Goal: Task Accomplishment & Management: Complete application form

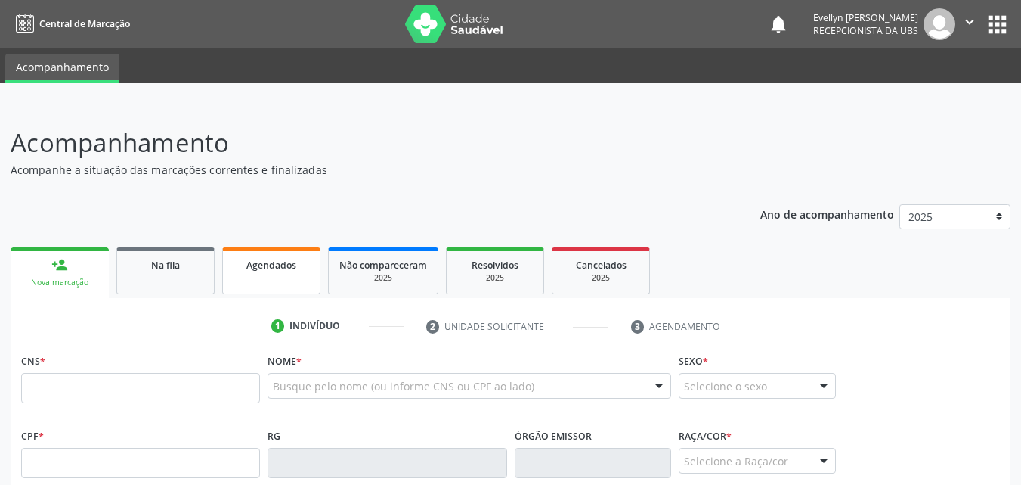
click at [279, 265] on span "Agendados" at bounding box center [271, 265] width 50 height 13
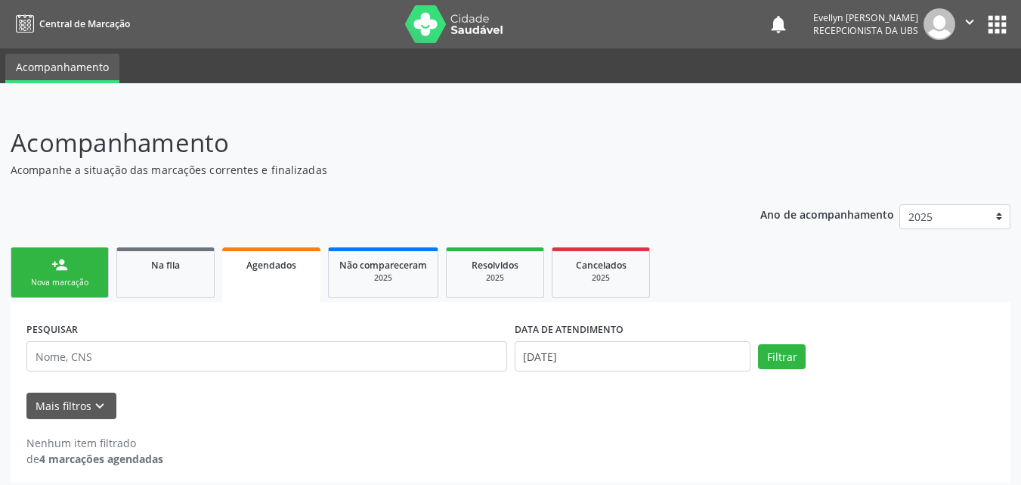
click at [279, 265] on span "Agendados" at bounding box center [271, 265] width 50 height 13
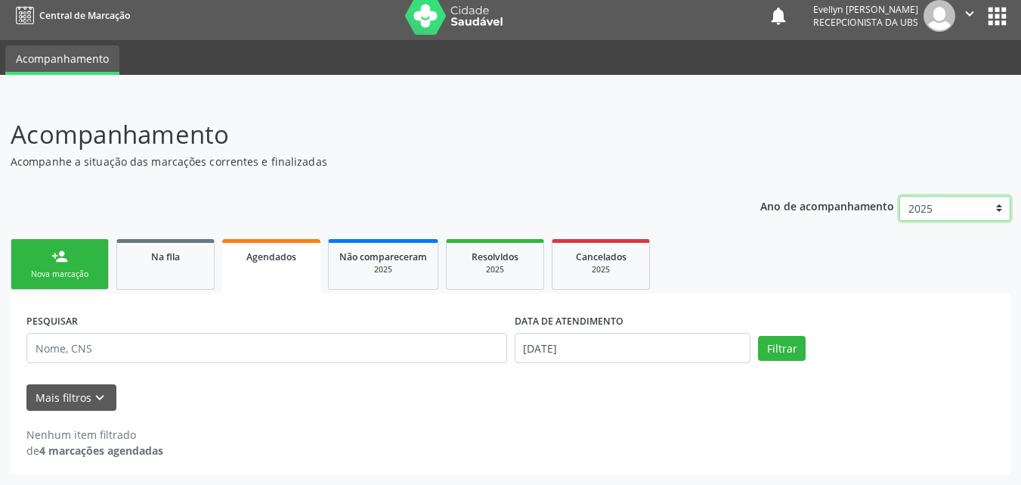
click at [955, 219] on select "2025" at bounding box center [955, 209] width 111 height 26
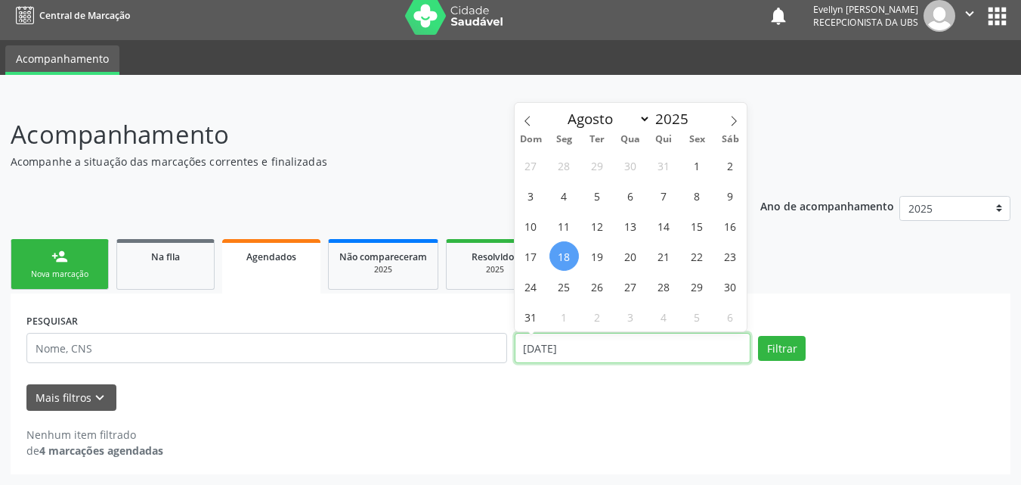
click at [572, 354] on input "[DATE]" at bounding box center [633, 348] width 237 height 30
click at [565, 226] on span "11" at bounding box center [564, 225] width 29 height 29
type input "[DATE]"
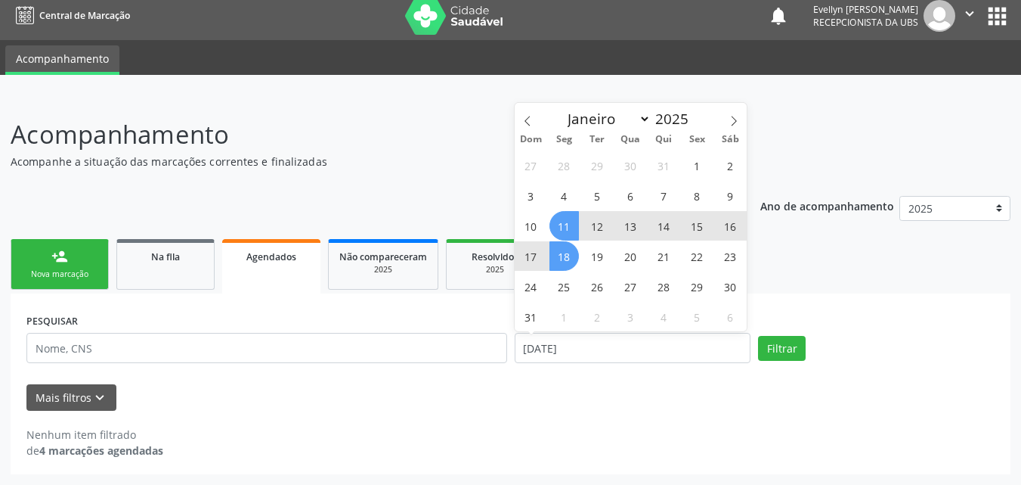
click at [566, 248] on span "18" at bounding box center [564, 255] width 29 height 29
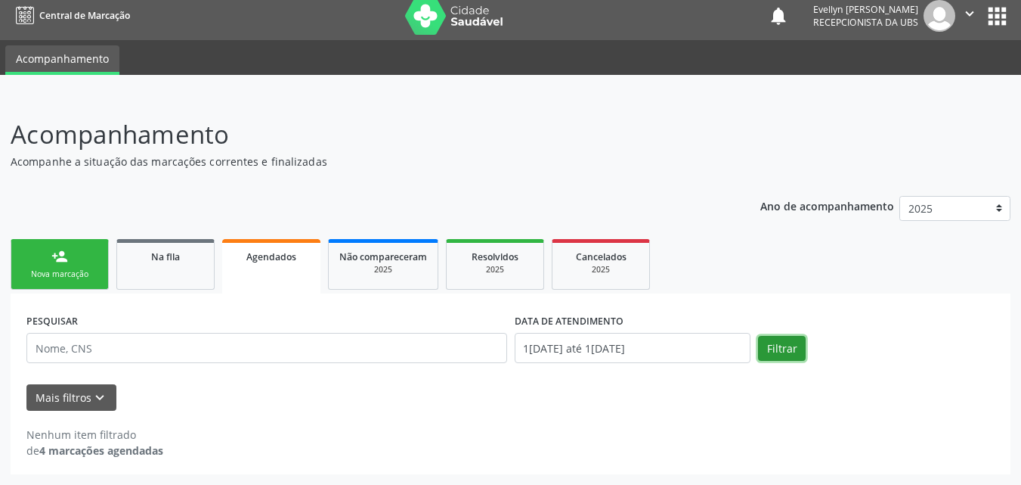
click at [799, 350] on button "Filtrar" at bounding box center [782, 349] width 48 height 26
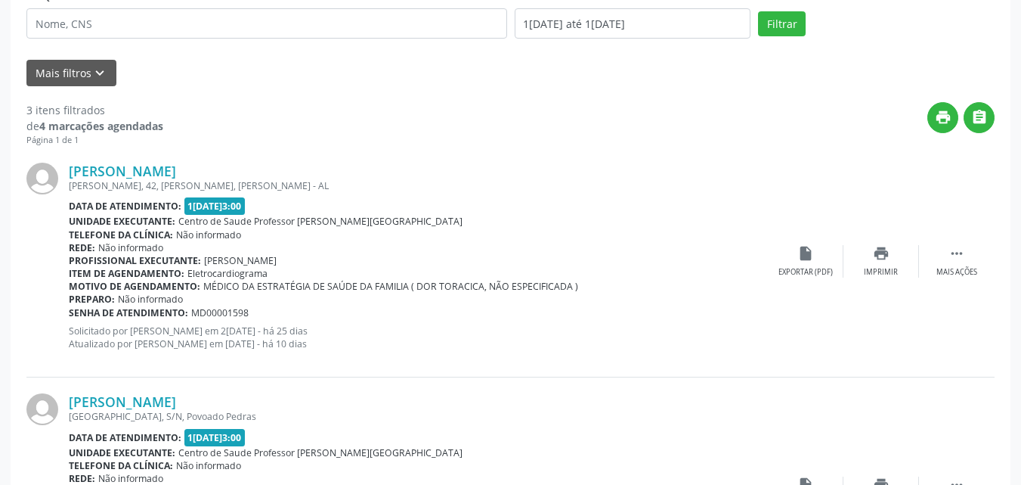
scroll to position [196, 0]
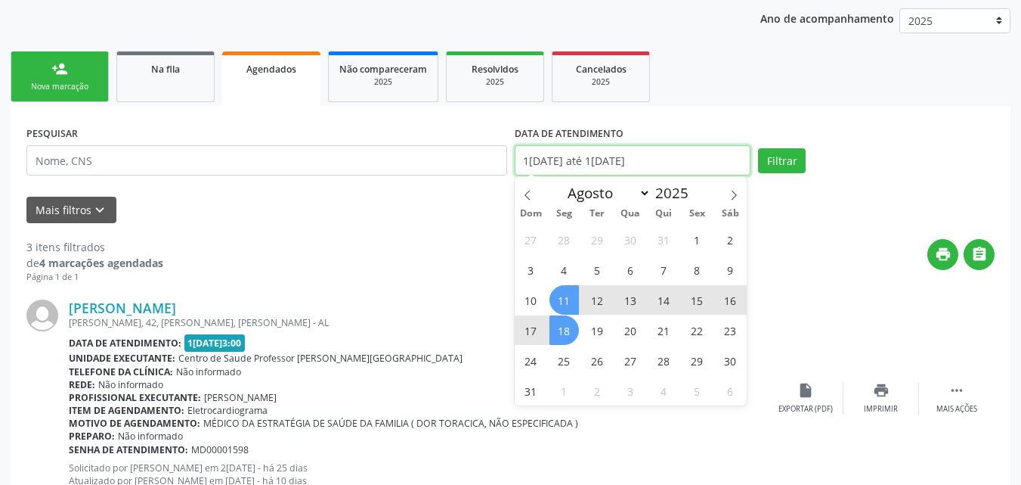
click at [723, 154] on input "1[DATE] até 1[DATE]" at bounding box center [633, 160] width 237 height 30
click at [535, 196] on span at bounding box center [528, 190] width 26 height 26
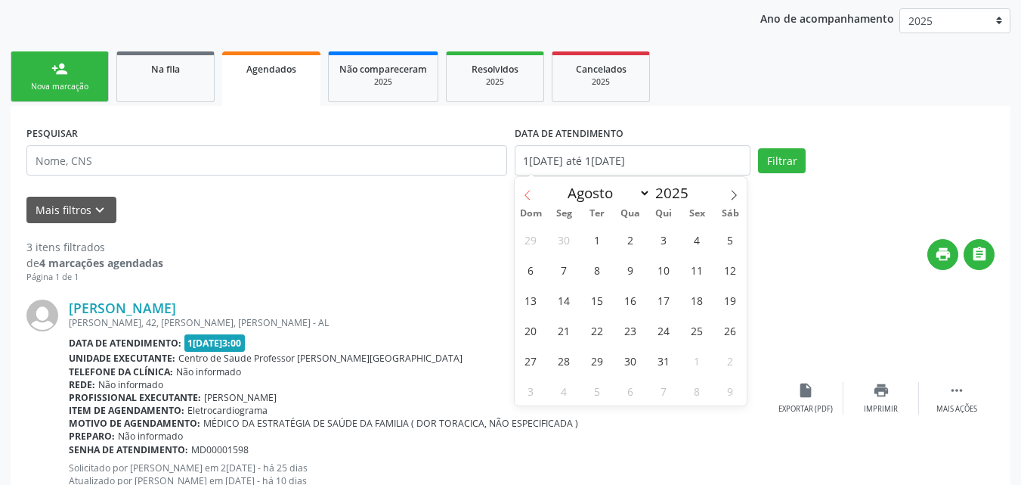
select select "6"
click at [583, 238] on span "1" at bounding box center [597, 239] width 29 height 29
type input "0[DATE]"
click at [525, 191] on icon at bounding box center [527, 195] width 11 height 11
select select "5"
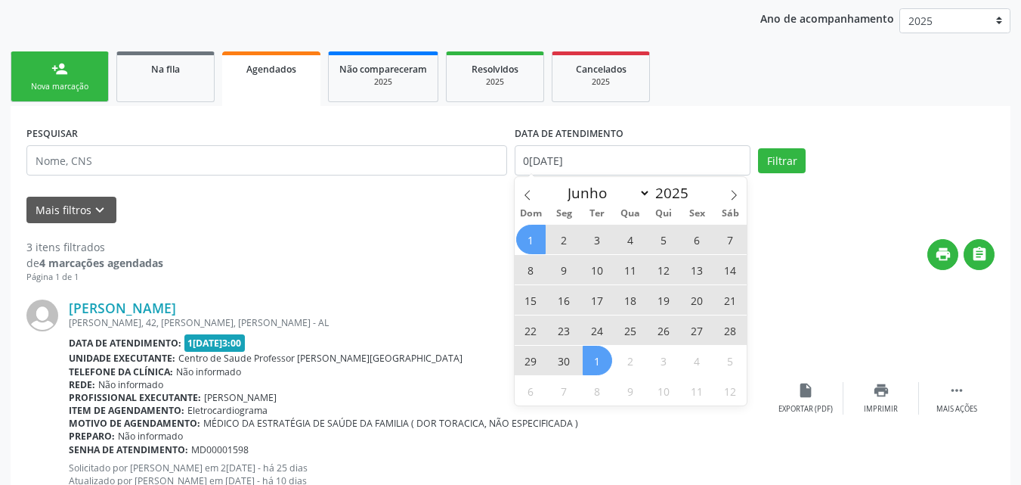
click at [533, 231] on span "1" at bounding box center [530, 239] width 29 height 29
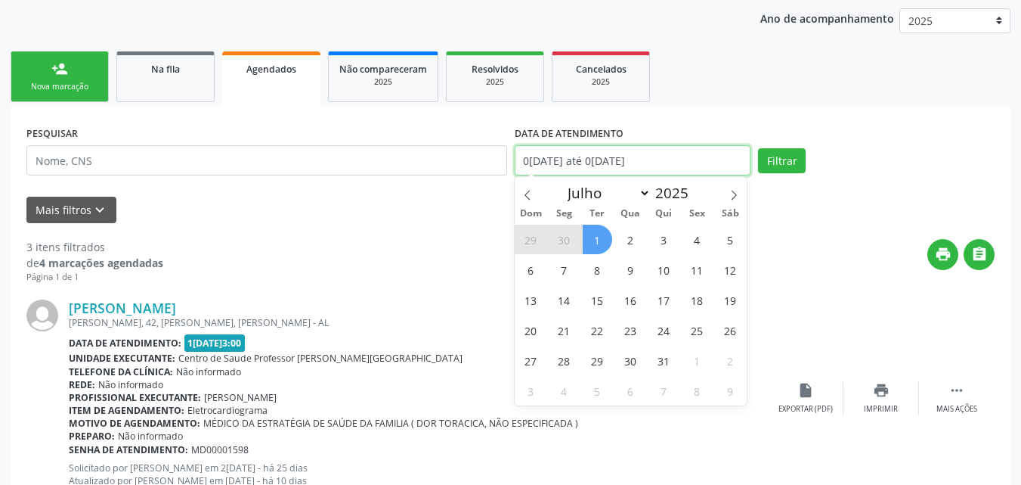
click at [561, 152] on input "0[DATE] até 0[DATE]" at bounding box center [633, 160] width 237 height 30
click at [531, 199] on icon at bounding box center [527, 195] width 11 height 11
select select "5"
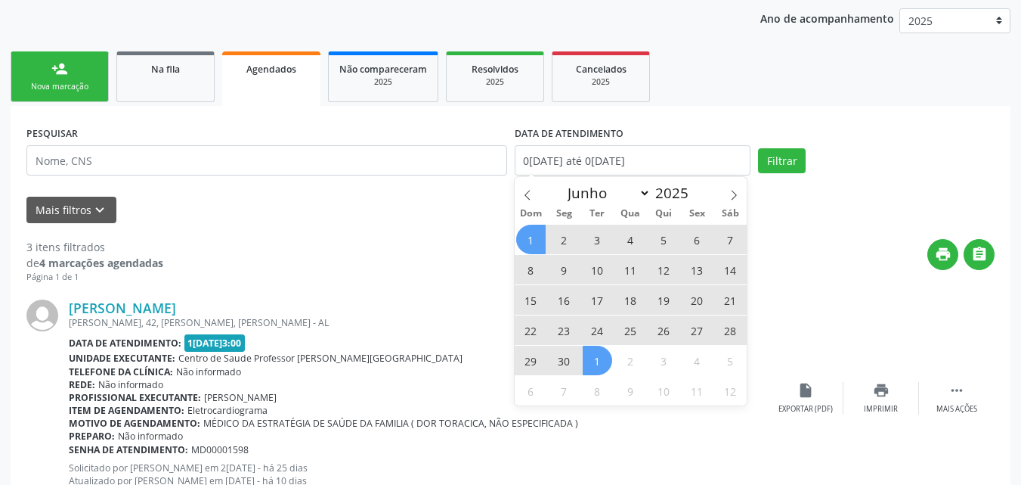
click at [536, 240] on span "1" at bounding box center [530, 239] width 29 height 29
type input "0[DATE]"
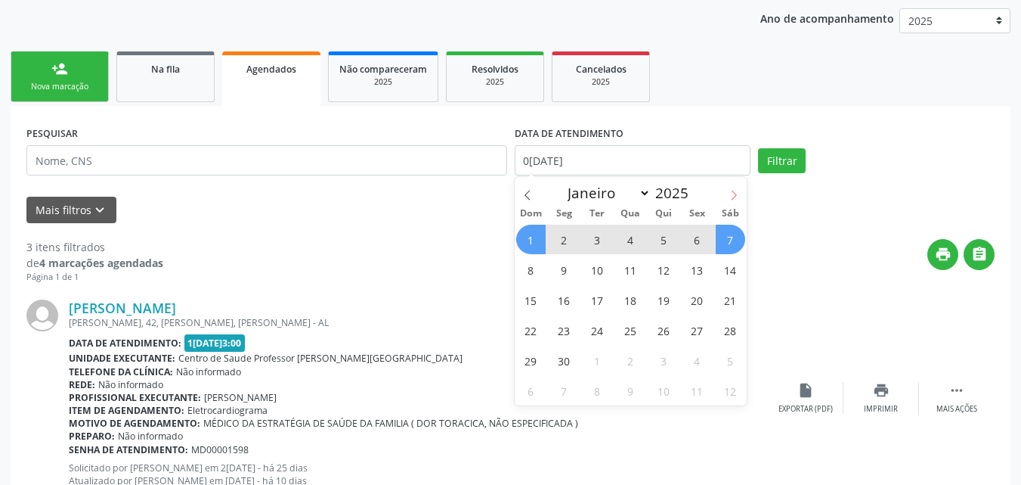
click at [731, 190] on icon at bounding box center [734, 195] width 11 height 11
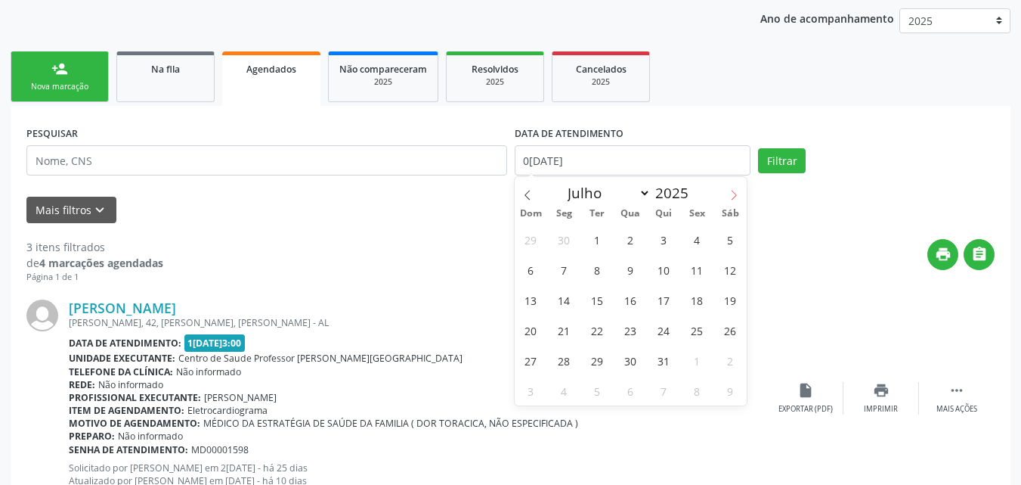
click at [731, 190] on icon at bounding box center [734, 195] width 11 height 11
select select "7"
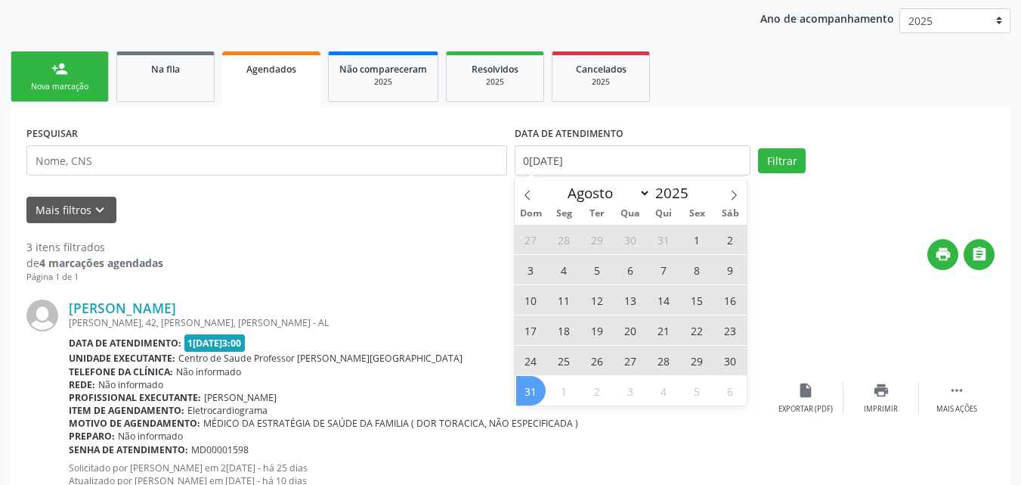
click at [533, 386] on span "31" at bounding box center [530, 390] width 29 height 29
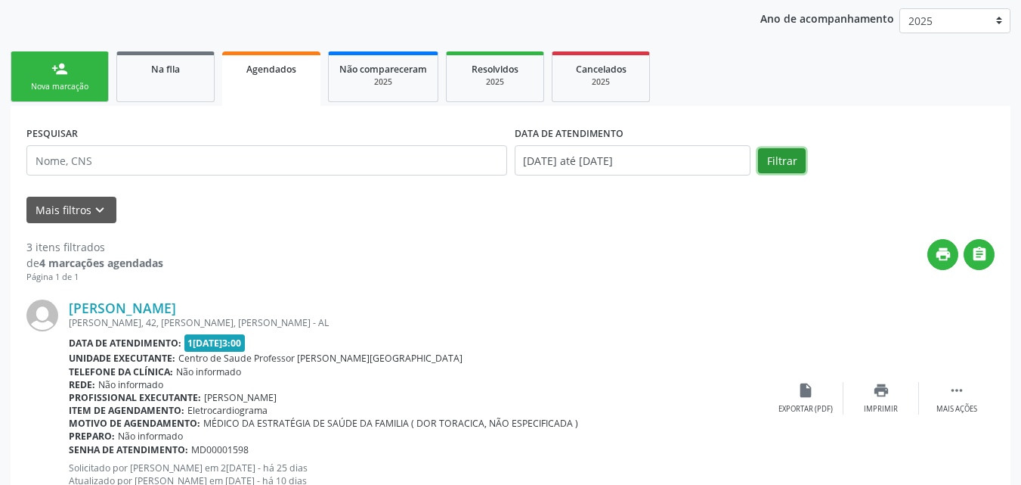
click at [773, 160] on button "Filtrar" at bounding box center [782, 161] width 48 height 26
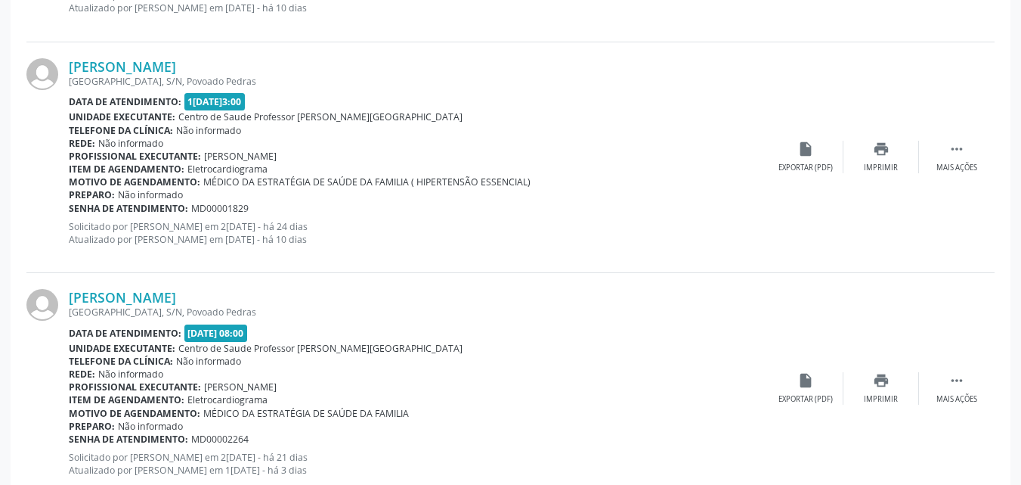
scroll to position [930, 0]
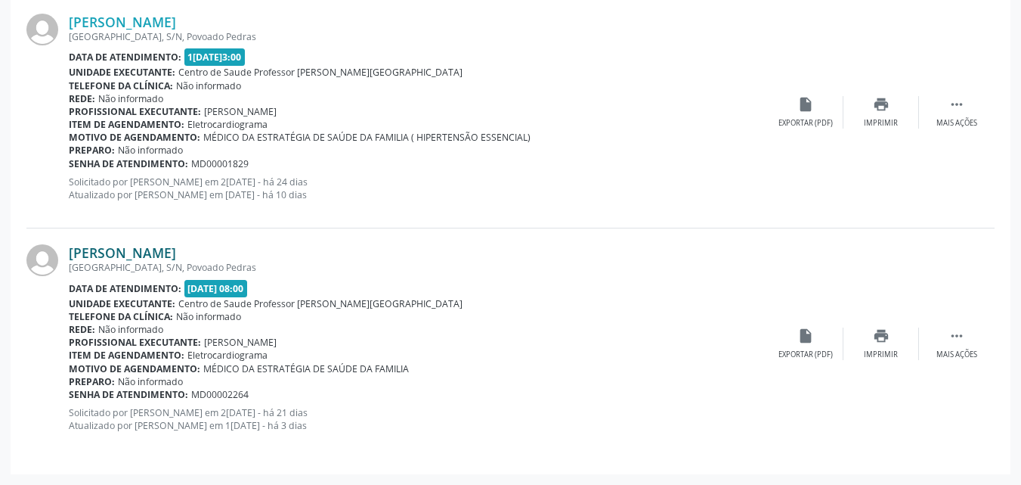
click at [161, 253] on link "[PERSON_NAME]" at bounding box center [122, 252] width 107 height 17
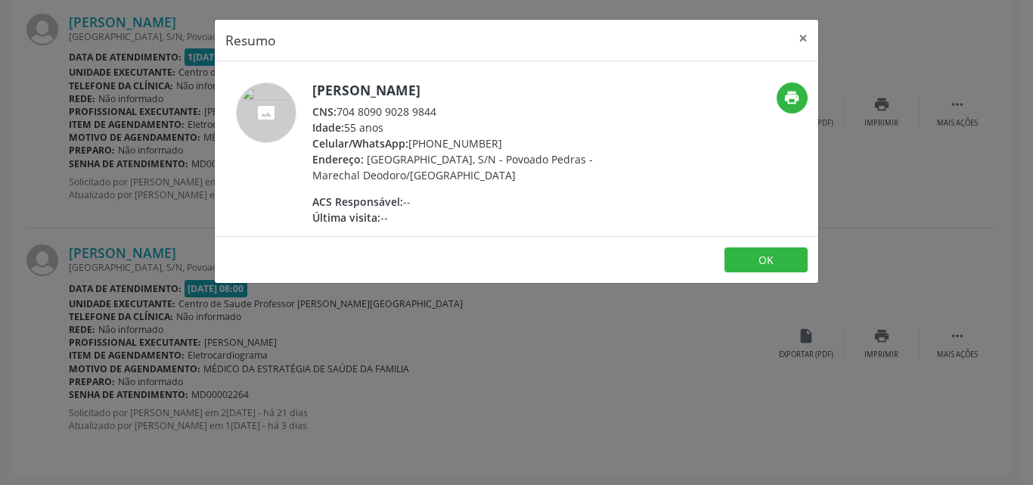
drag, startPoint x: 445, startPoint y: 112, endPoint x: 339, endPoint y: 104, distance: 106.2
click at [339, 104] on div "CNS: 704 8090 9028 9844" at bounding box center [459, 112] width 294 height 16
copy div "704 8090 9028 9844"
click at [803, 36] on button "×" at bounding box center [803, 38] width 30 height 37
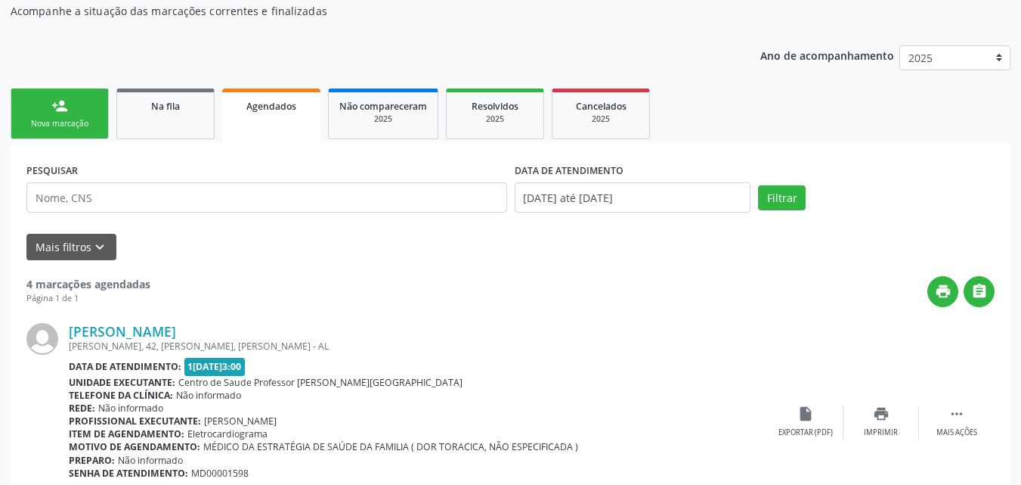
scroll to position [157, 0]
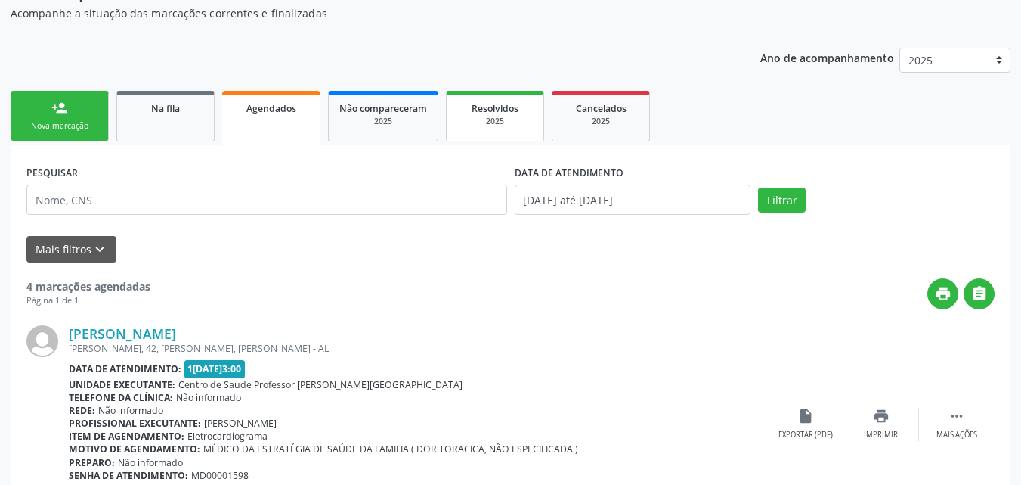
click at [485, 119] on div "2025" at bounding box center [495, 121] width 76 height 11
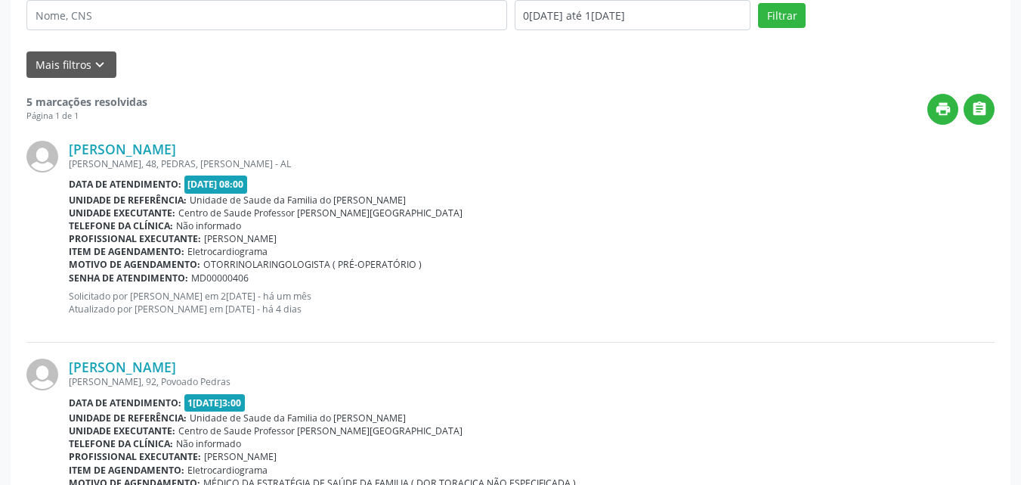
scroll to position [343, 0]
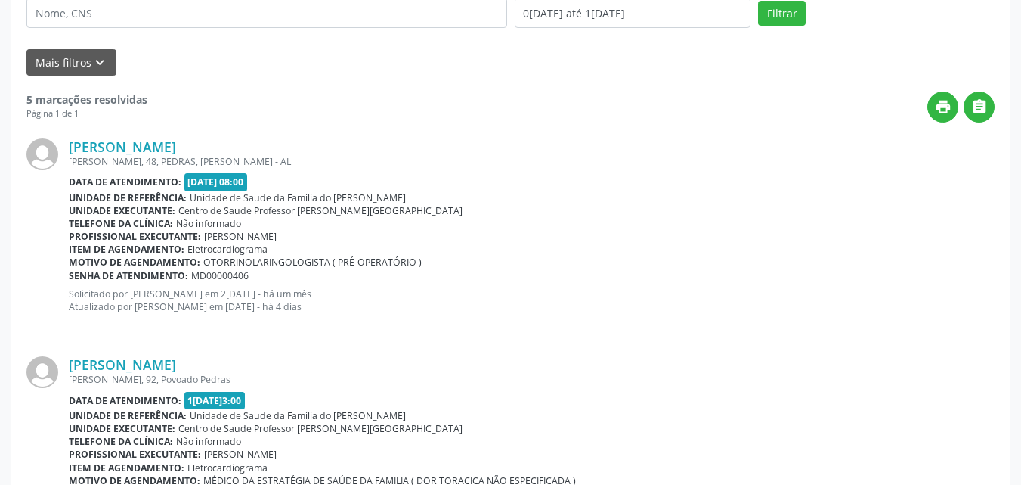
drag, startPoint x: 1017, startPoint y: 166, endPoint x: 1032, endPoint y: 218, distance: 53.6
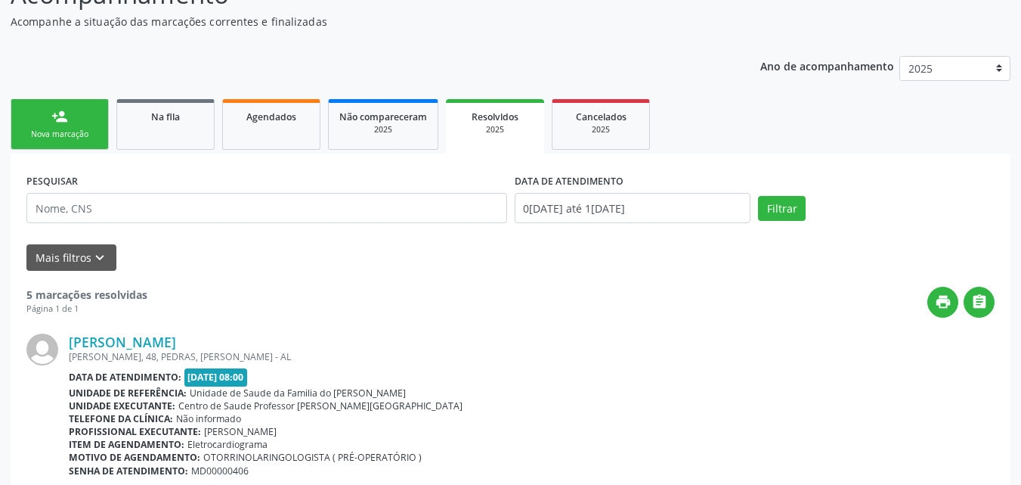
scroll to position [93, 0]
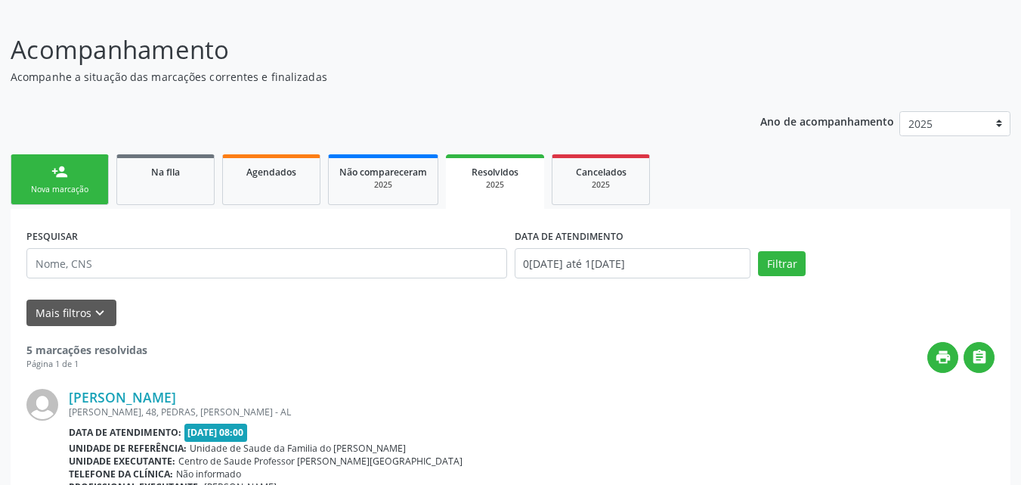
click at [59, 181] on link "person_add Nova marcação" at bounding box center [60, 179] width 98 height 51
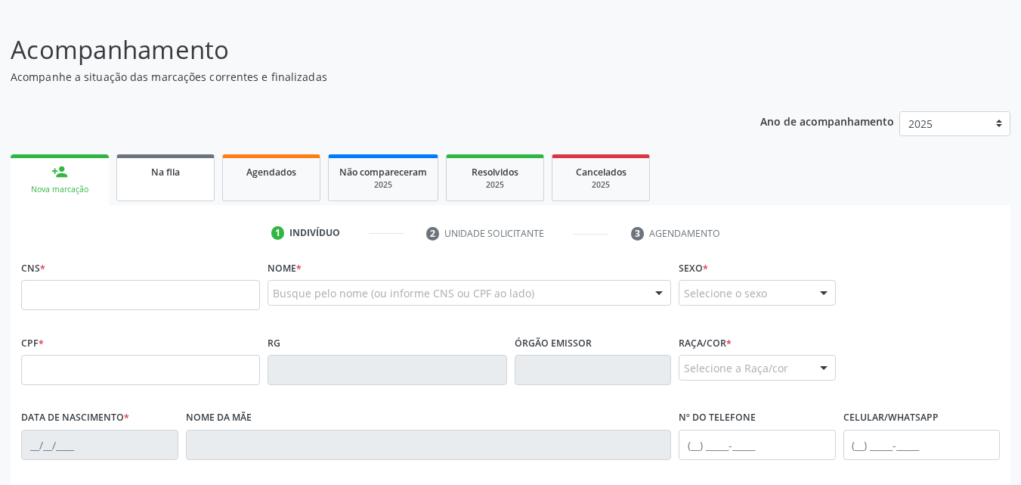
click at [152, 174] on span "Na fila" at bounding box center [165, 172] width 29 height 13
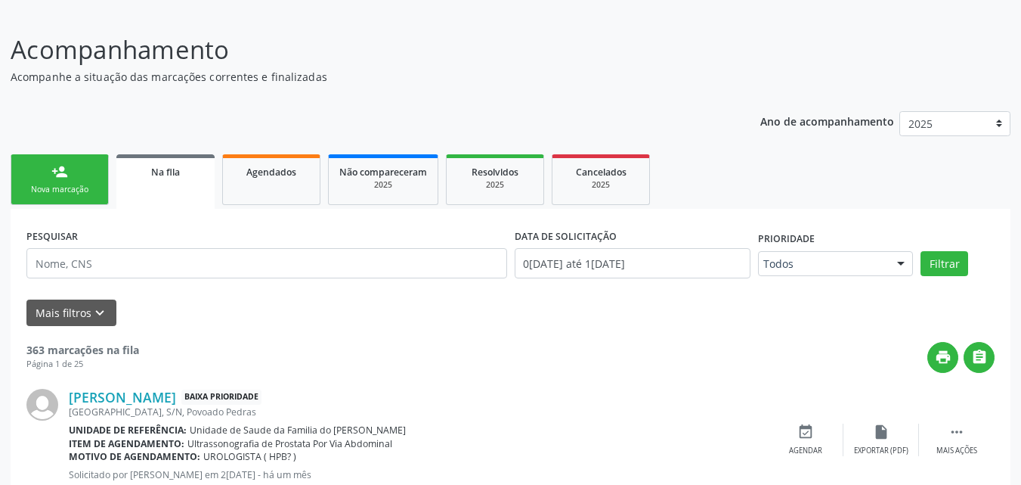
click at [152, 176] on span "Na fila" at bounding box center [165, 172] width 29 height 13
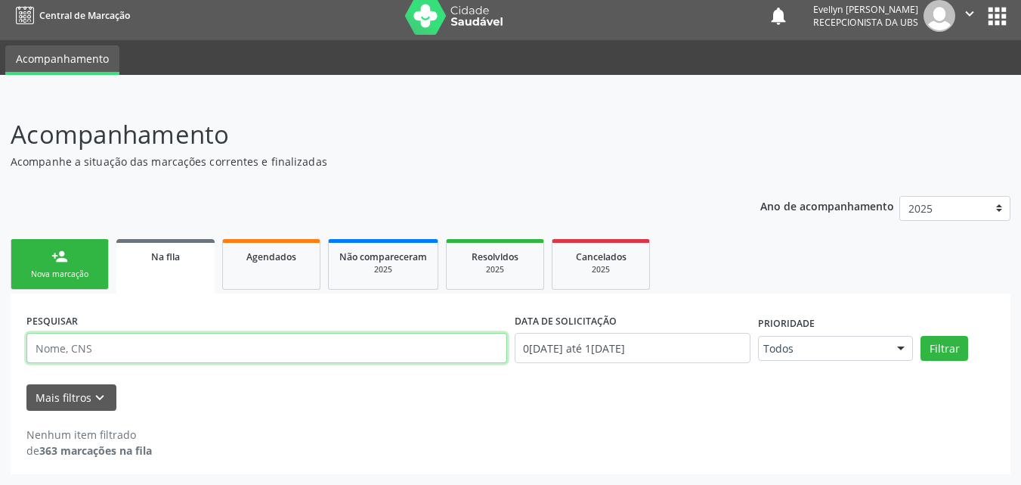
click at [115, 351] on input "text" at bounding box center [266, 348] width 481 height 30
type input "[PERSON_NAME]"
click at [921, 336] on button "Filtrar" at bounding box center [945, 349] width 48 height 26
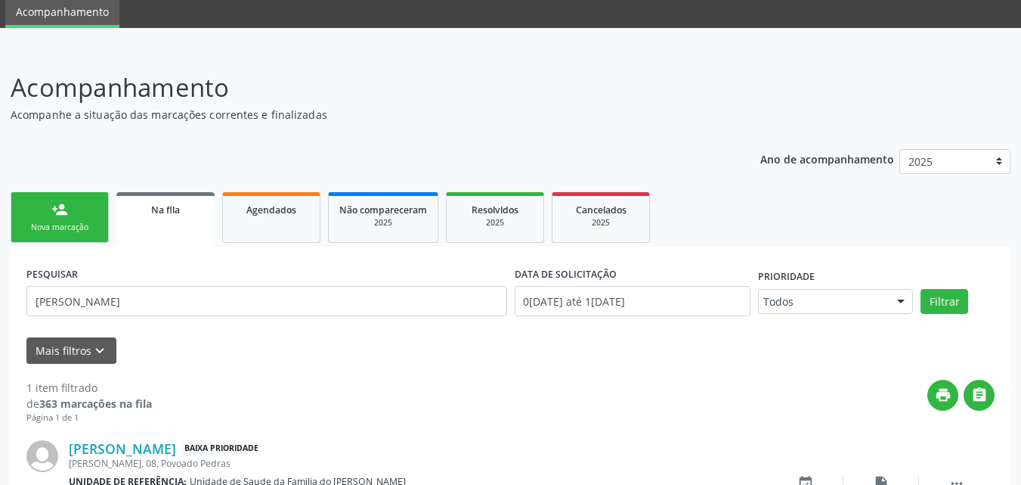
scroll to position [0, 0]
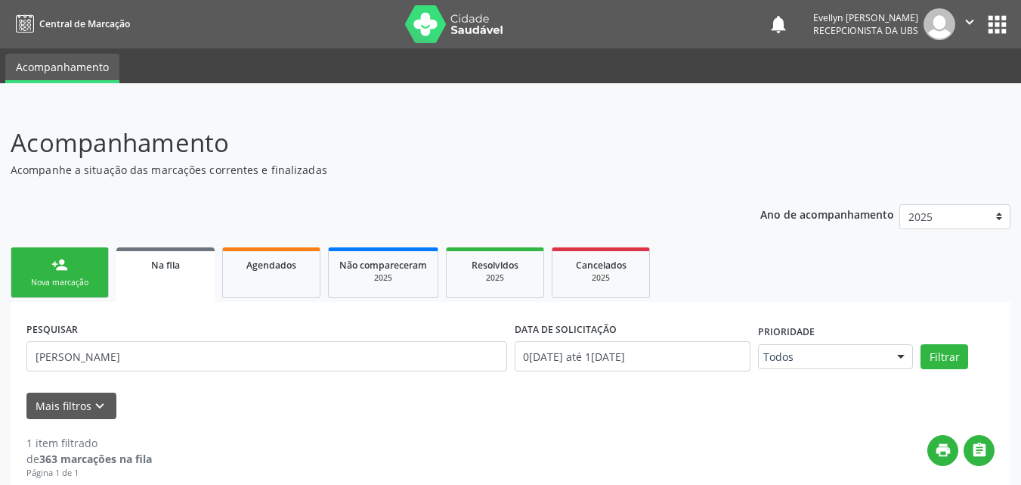
click at [76, 271] on link "person_add Nova marcação" at bounding box center [60, 272] width 98 height 51
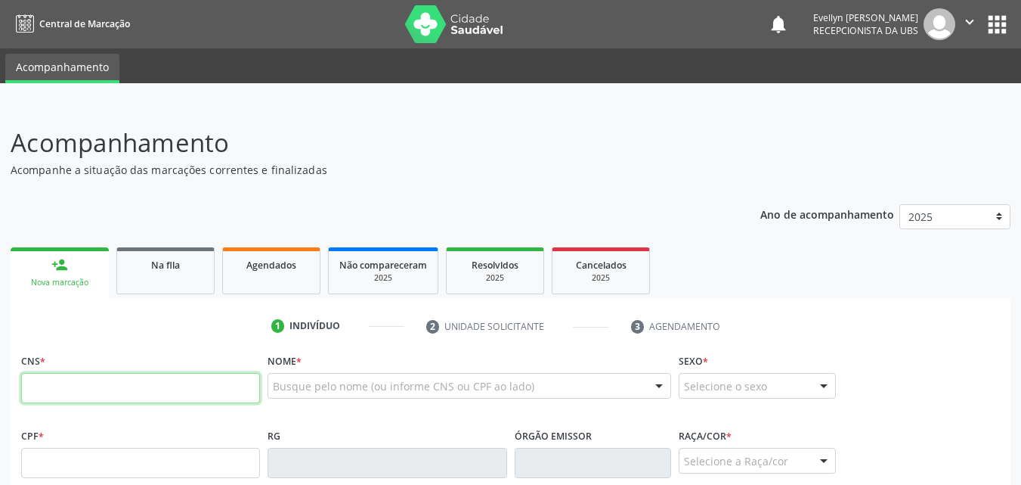
click at [76, 377] on input "text" at bounding box center [140, 388] width 239 height 30
type input "706 2045 6780 4769"
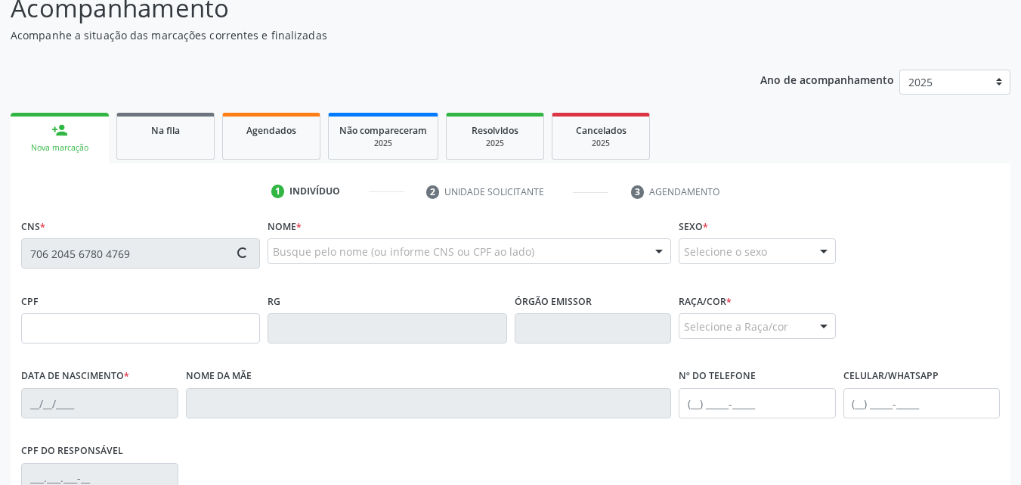
scroll to position [136, 0]
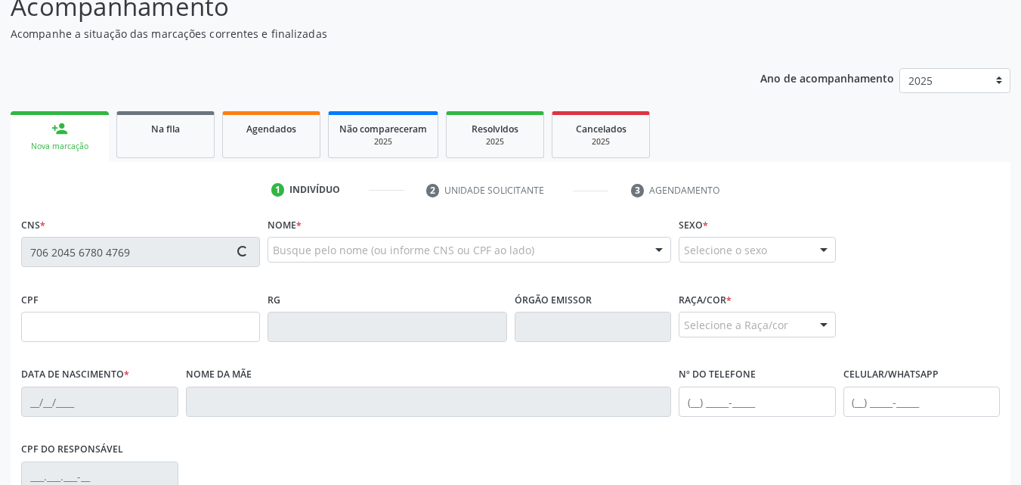
type input "332.051.324-91"
type input "1[DATE]"
type input "[PERSON_NAME]"
type input "[PHONE_NUMBER]"
type input "10"
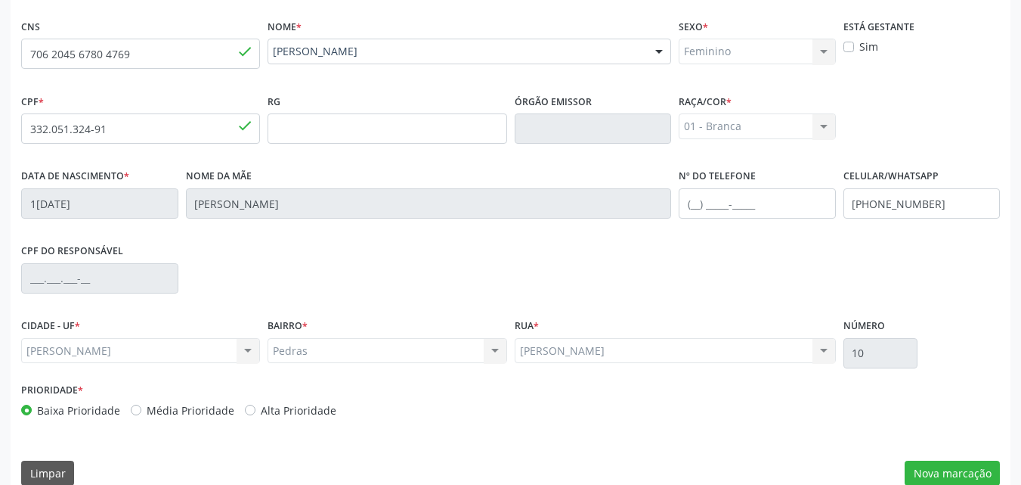
scroll to position [356, 0]
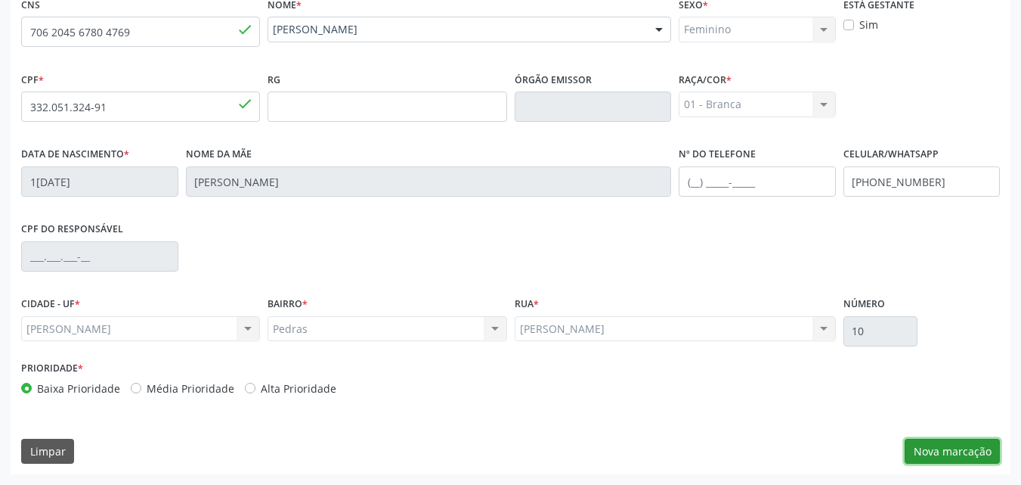
click at [981, 454] on button "Nova marcação" at bounding box center [952, 452] width 95 height 26
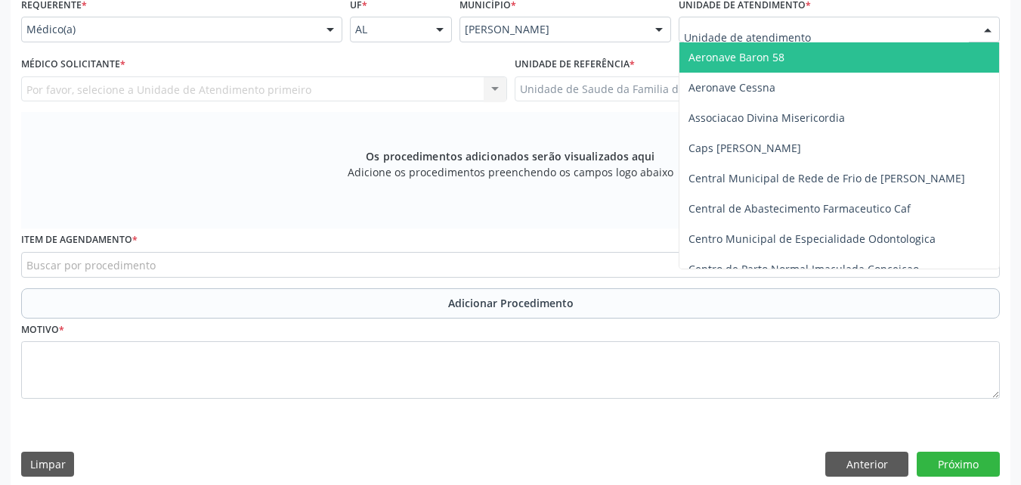
click at [754, 39] on div at bounding box center [839, 30] width 321 height 26
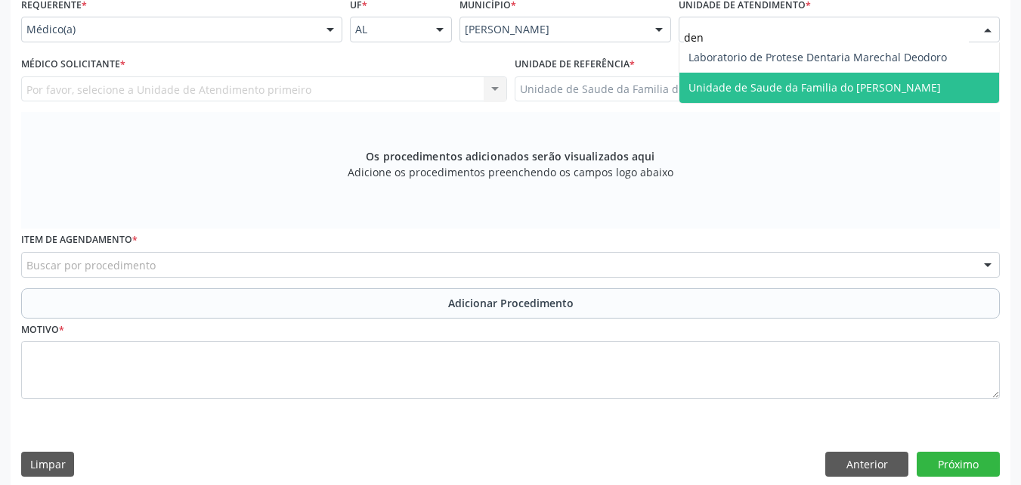
type input "deni"
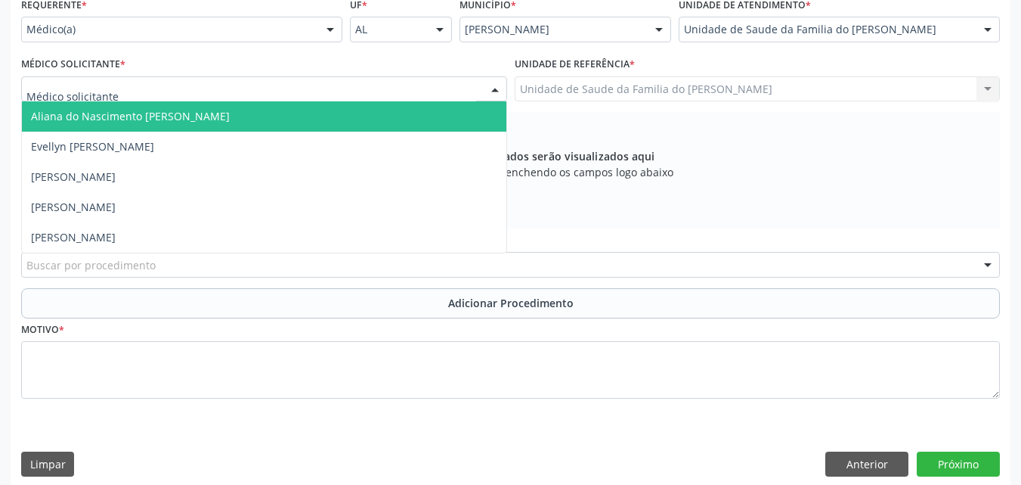
click at [305, 90] on div at bounding box center [264, 89] width 486 height 26
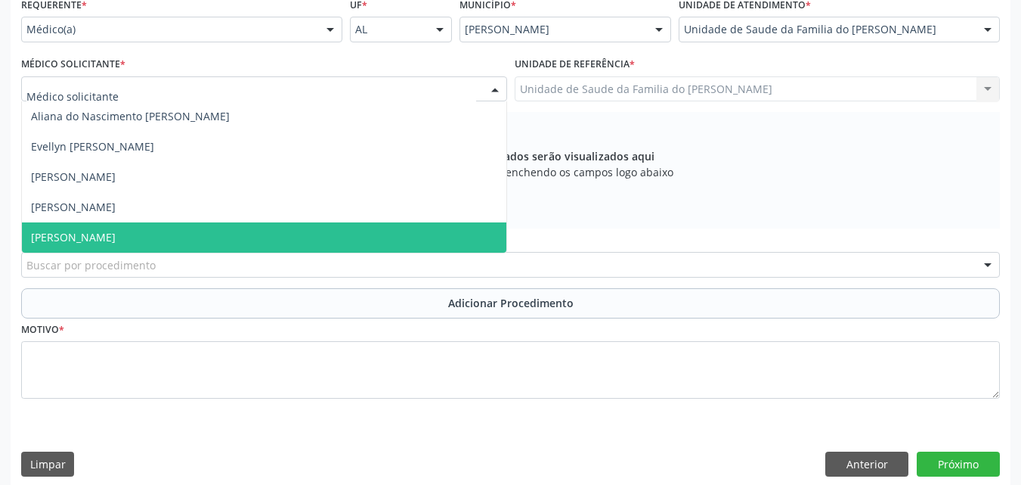
click at [240, 239] on span "[PERSON_NAME]" at bounding box center [264, 237] width 485 height 30
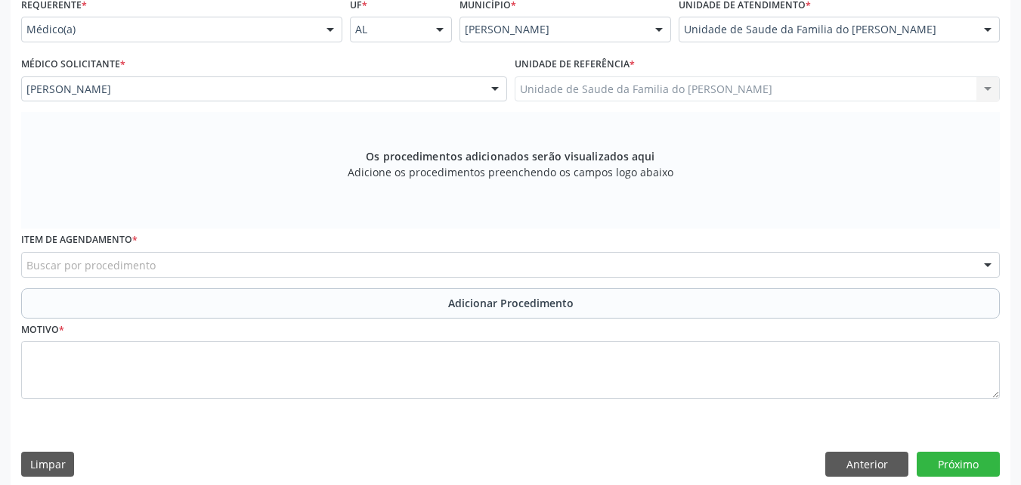
click at [234, 265] on div "Buscar por procedimento" at bounding box center [510, 265] width 979 height 26
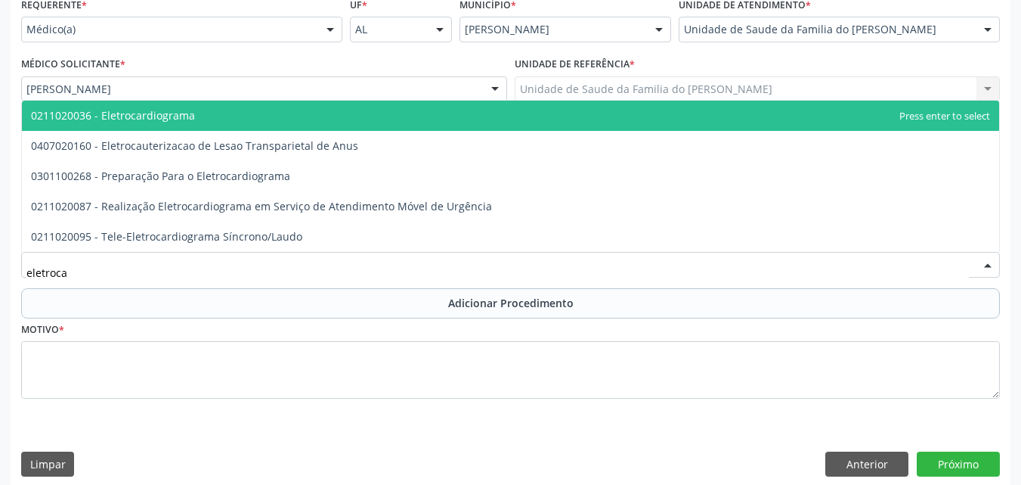
type input "eletrocar"
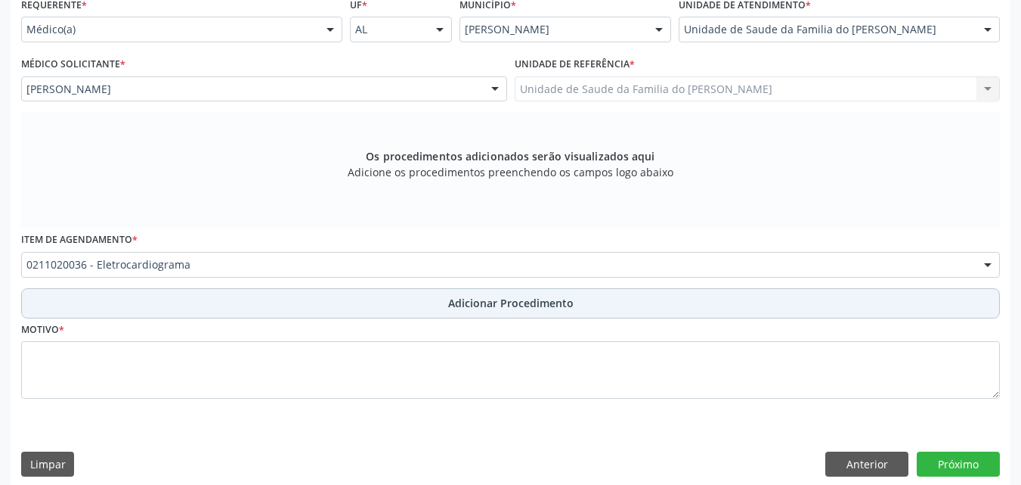
click at [252, 315] on button "Adicionar Procedimento" at bounding box center [510, 303] width 979 height 30
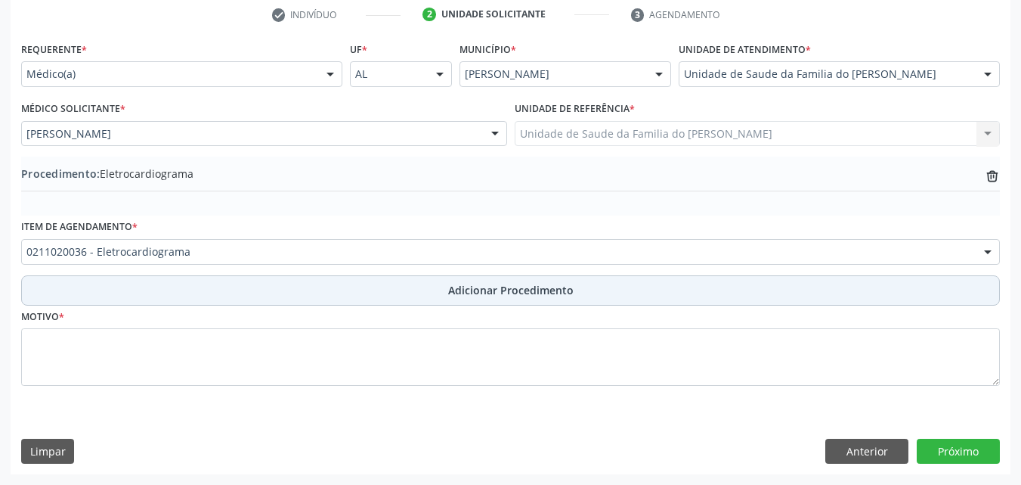
scroll to position [312, 0]
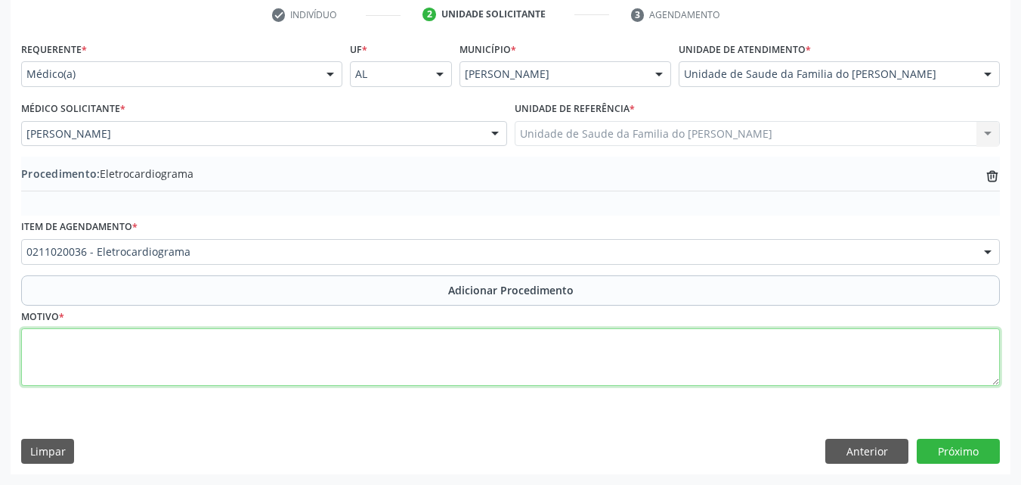
click at [253, 339] on textarea at bounding box center [510, 356] width 979 height 57
type textarea "d"
click at [427, 374] on textarea "DOR TORACICA, NÃO ESPECIFICADA" at bounding box center [510, 356] width 979 height 57
type textarea "DOR TORACICA, NÃO ESPECIFICADA"
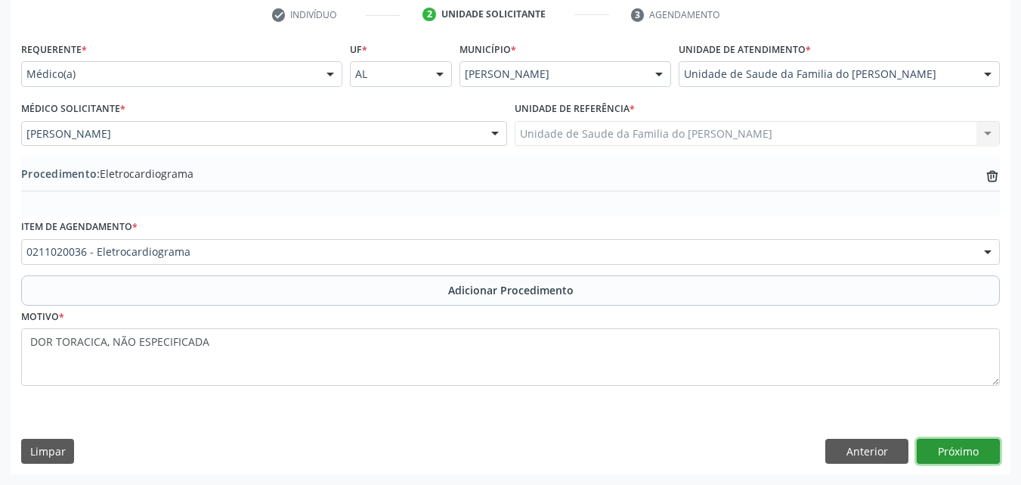
click at [944, 462] on button "Próximo" at bounding box center [958, 452] width 83 height 26
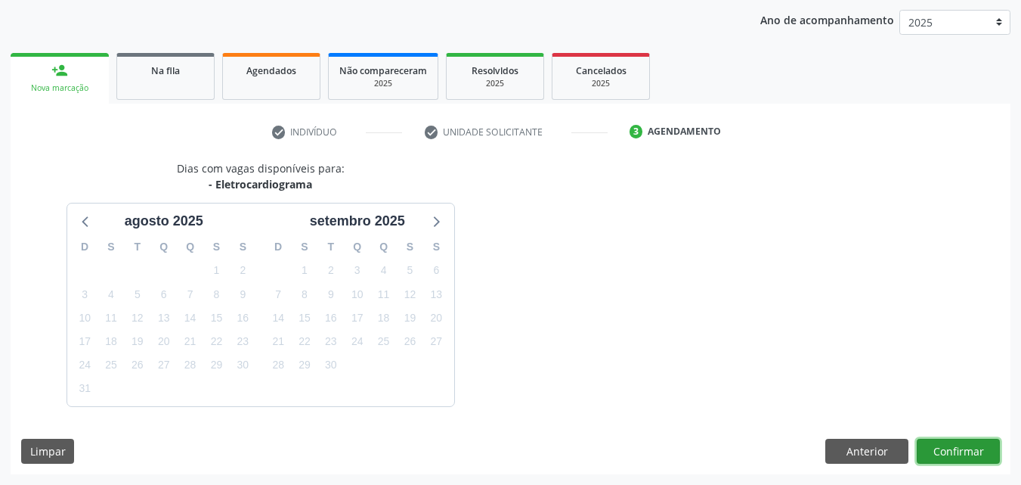
click at [978, 445] on button "Confirmar" at bounding box center [958, 452] width 83 height 26
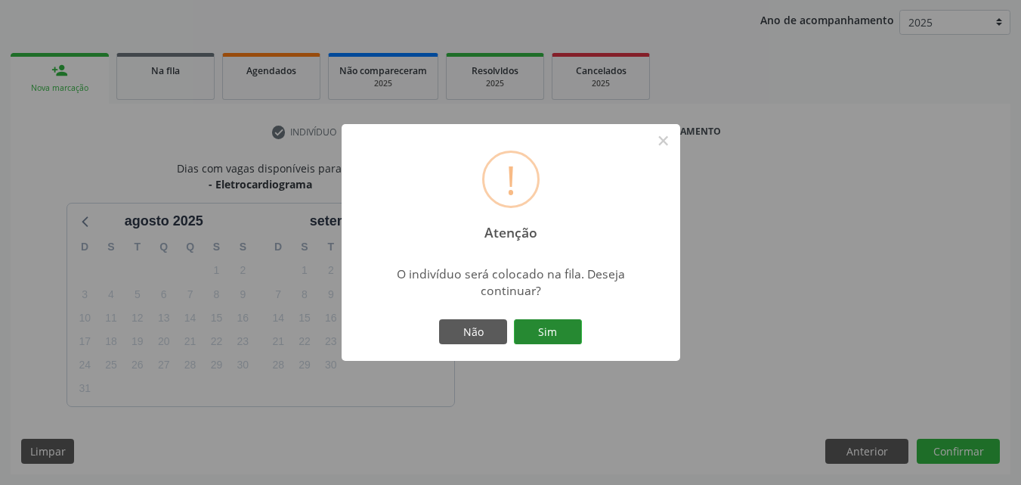
click at [572, 331] on button "Sim" at bounding box center [548, 332] width 68 height 26
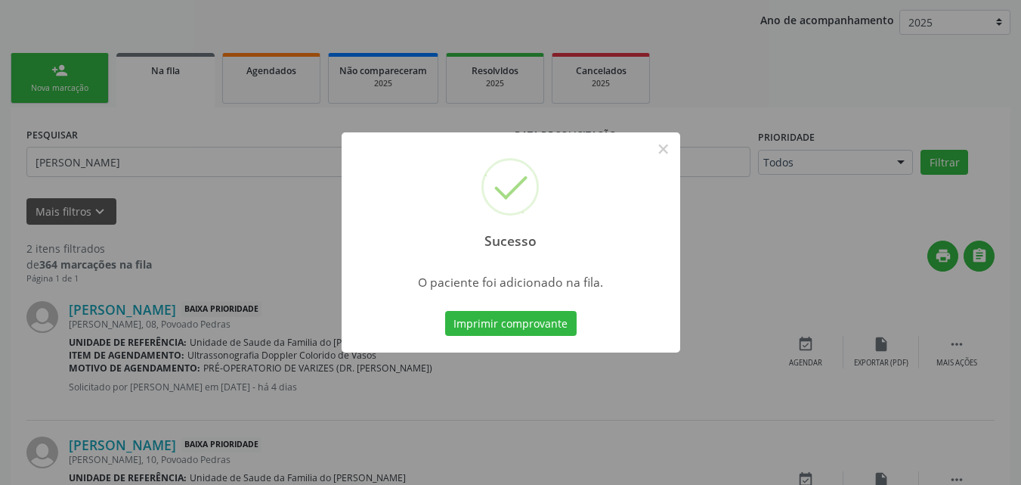
scroll to position [41, 0]
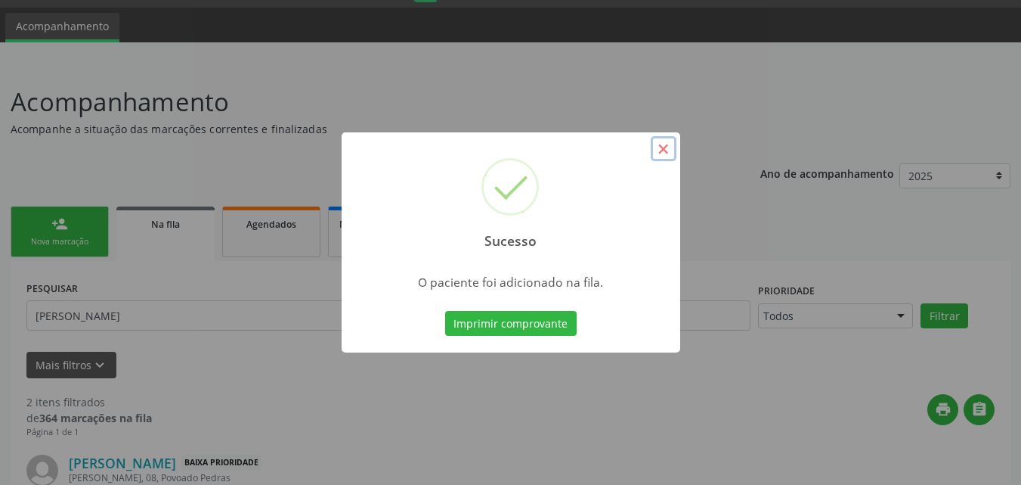
click at [659, 147] on button "×" at bounding box center [664, 149] width 26 height 26
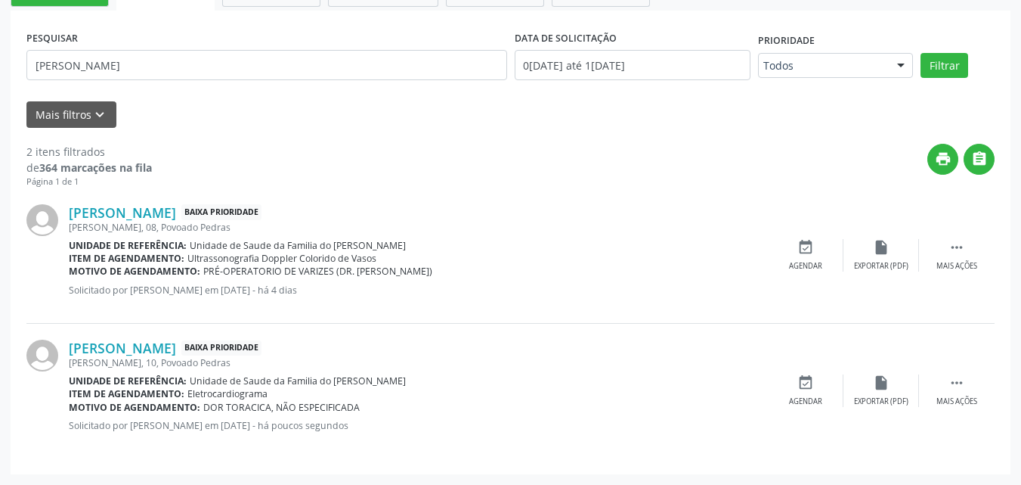
scroll to position [0, 0]
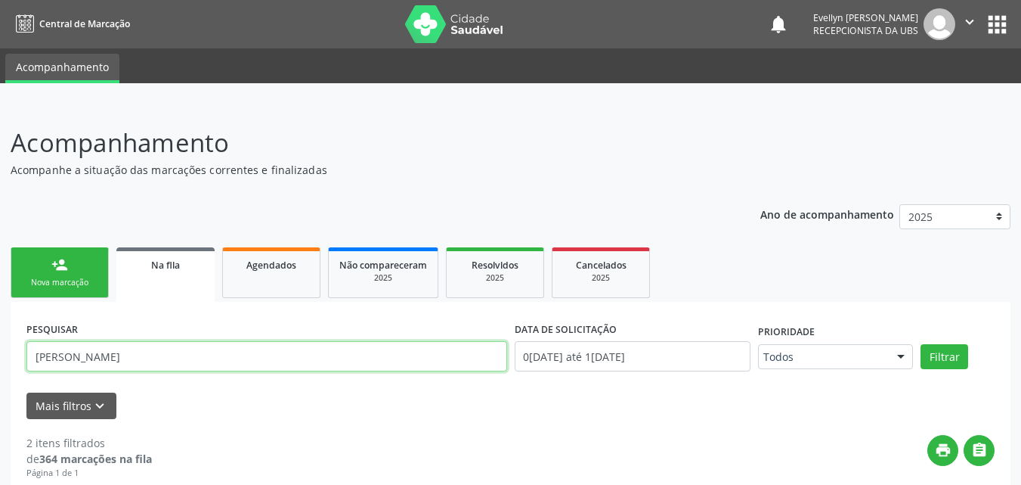
click at [112, 351] on input "[PERSON_NAME]" at bounding box center [266, 356] width 481 height 30
click at [921, 344] on button "Filtrar" at bounding box center [945, 357] width 48 height 26
click at [55, 362] on input "ravia lves" at bounding box center [266, 356] width 481 height 30
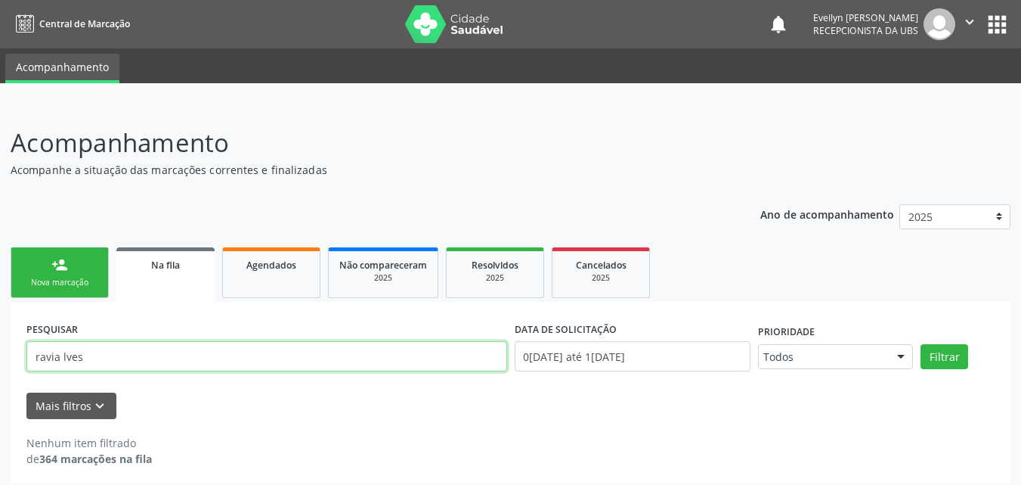
click at [60, 362] on input "ravia lves" at bounding box center [266, 356] width 481 height 30
type input "[PERSON_NAME]"
click at [921, 344] on button "Filtrar" at bounding box center [945, 357] width 48 height 26
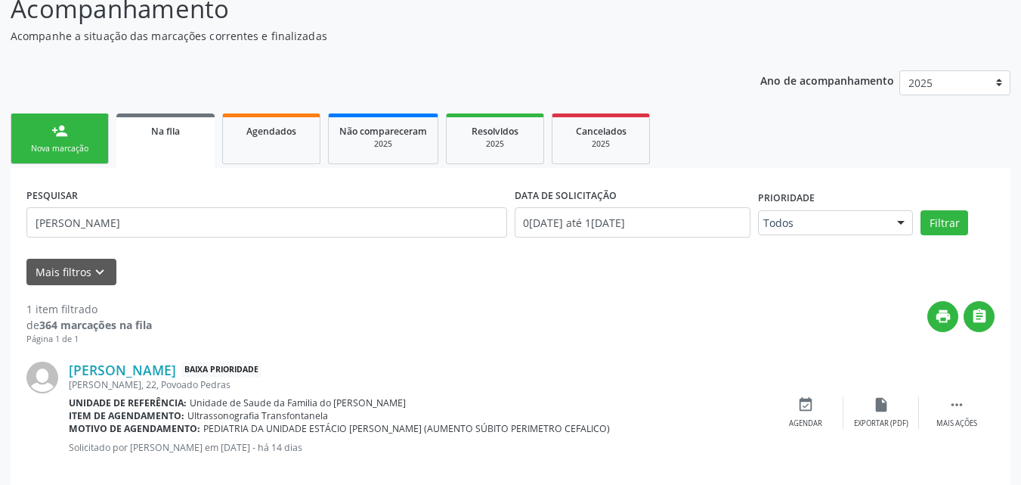
scroll to position [156, 0]
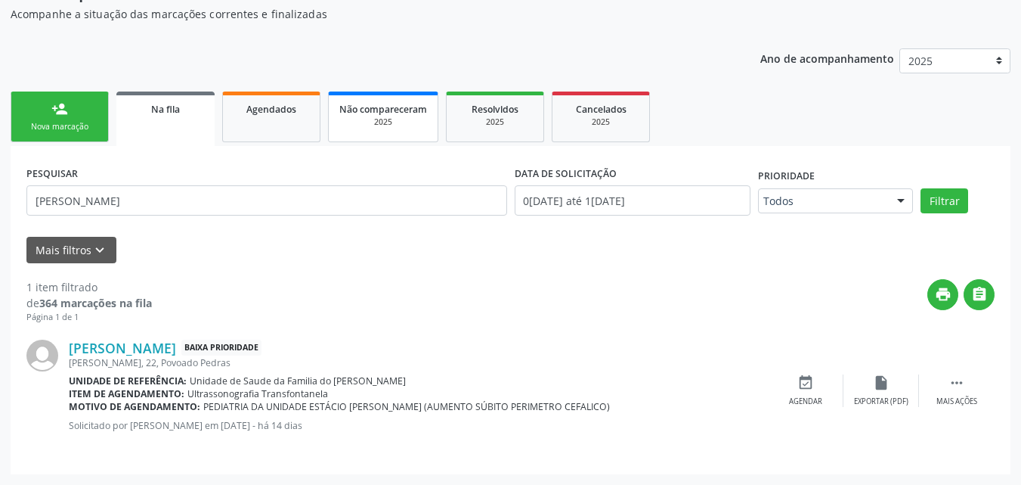
click at [395, 117] on div "2025" at bounding box center [383, 121] width 88 height 11
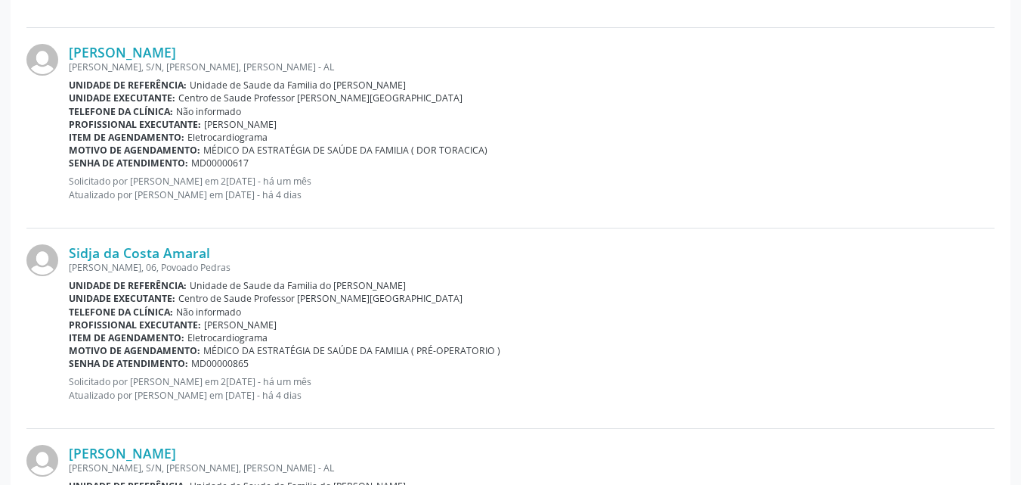
scroll to position [845, 0]
